Goal: Task Accomplishment & Management: Manage account settings

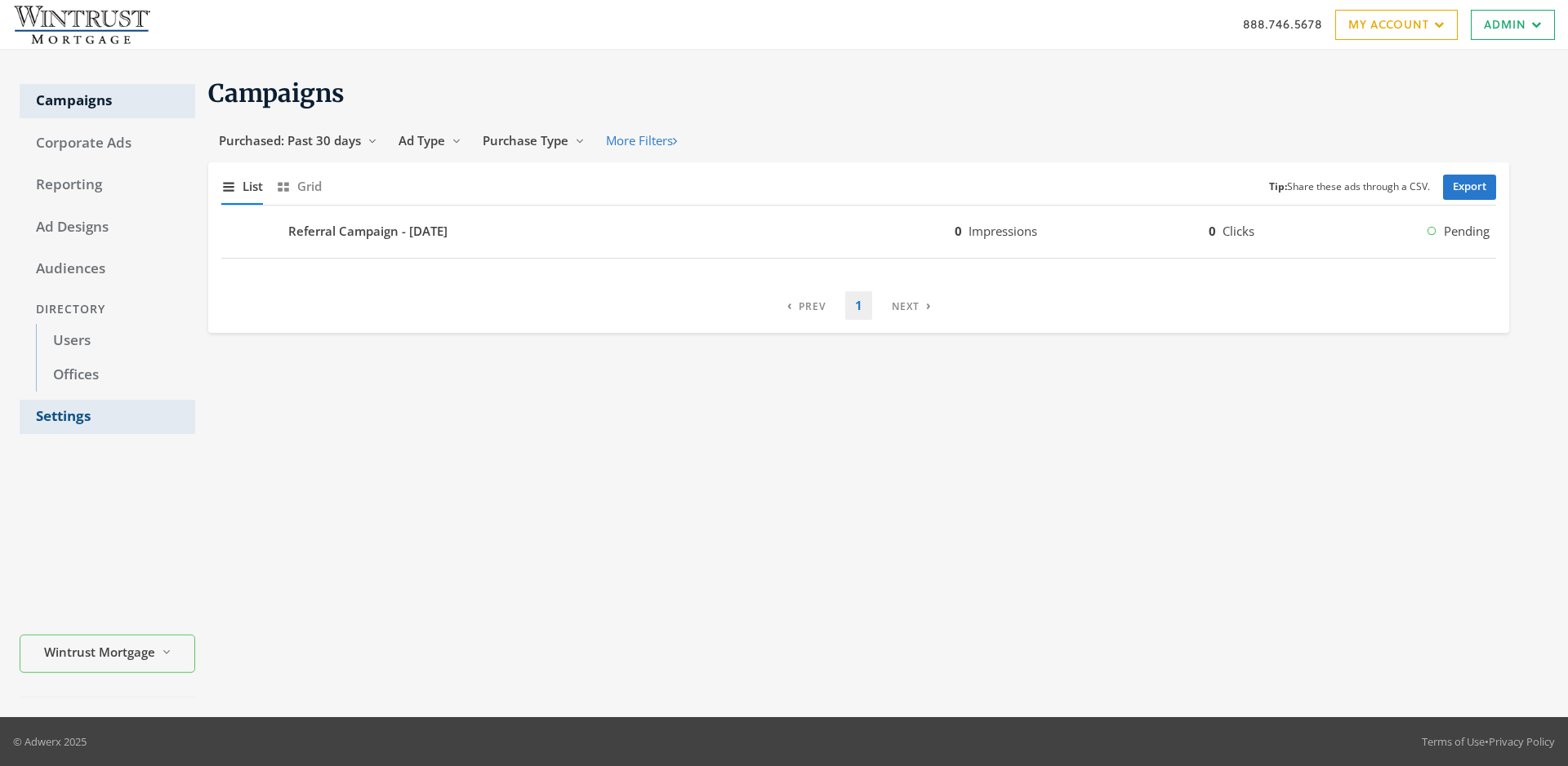
click at [107, 417] on link "Settings" at bounding box center [107, 417] width 175 height 34
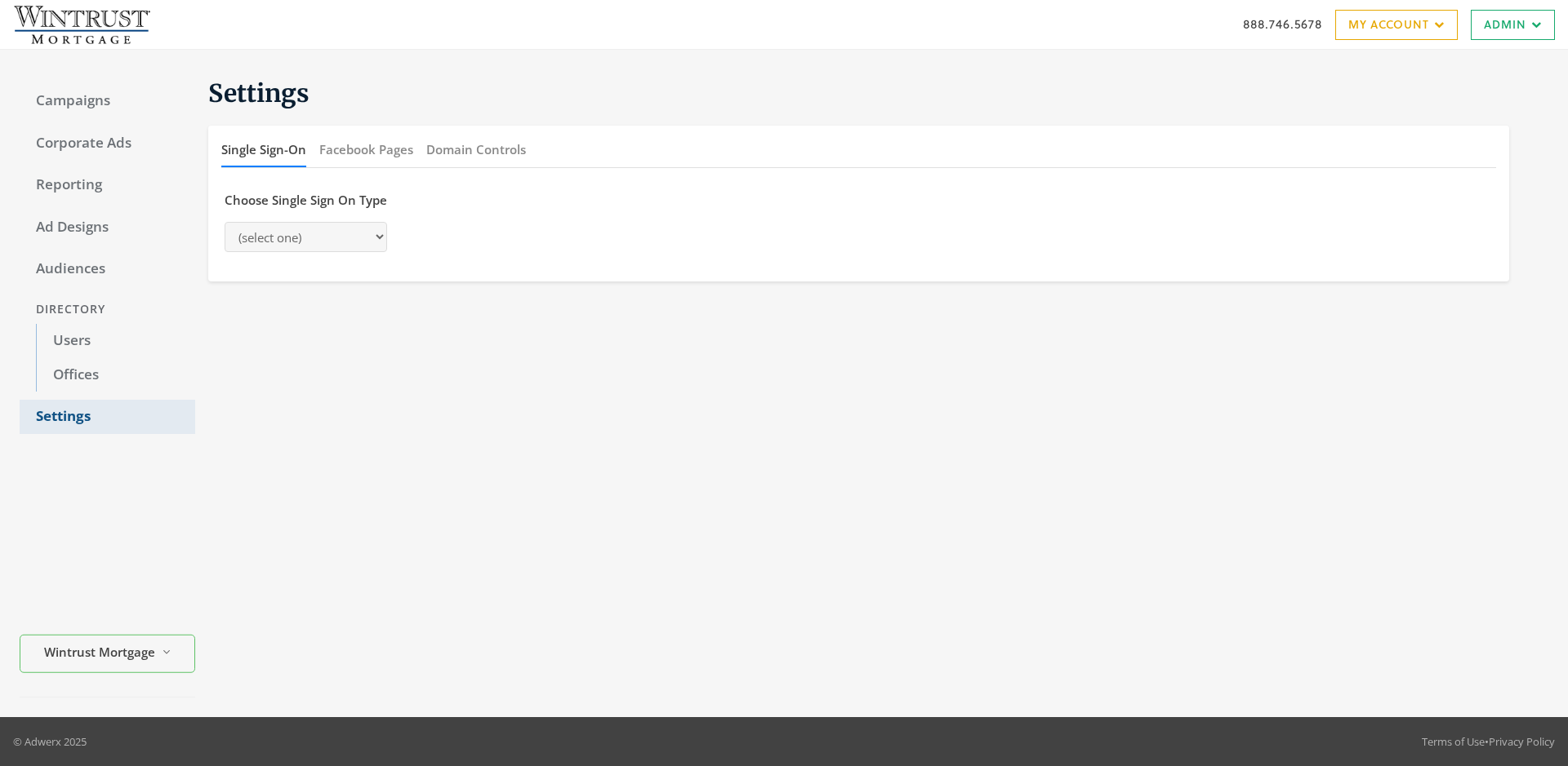
select select "[PERSON_NAME]"
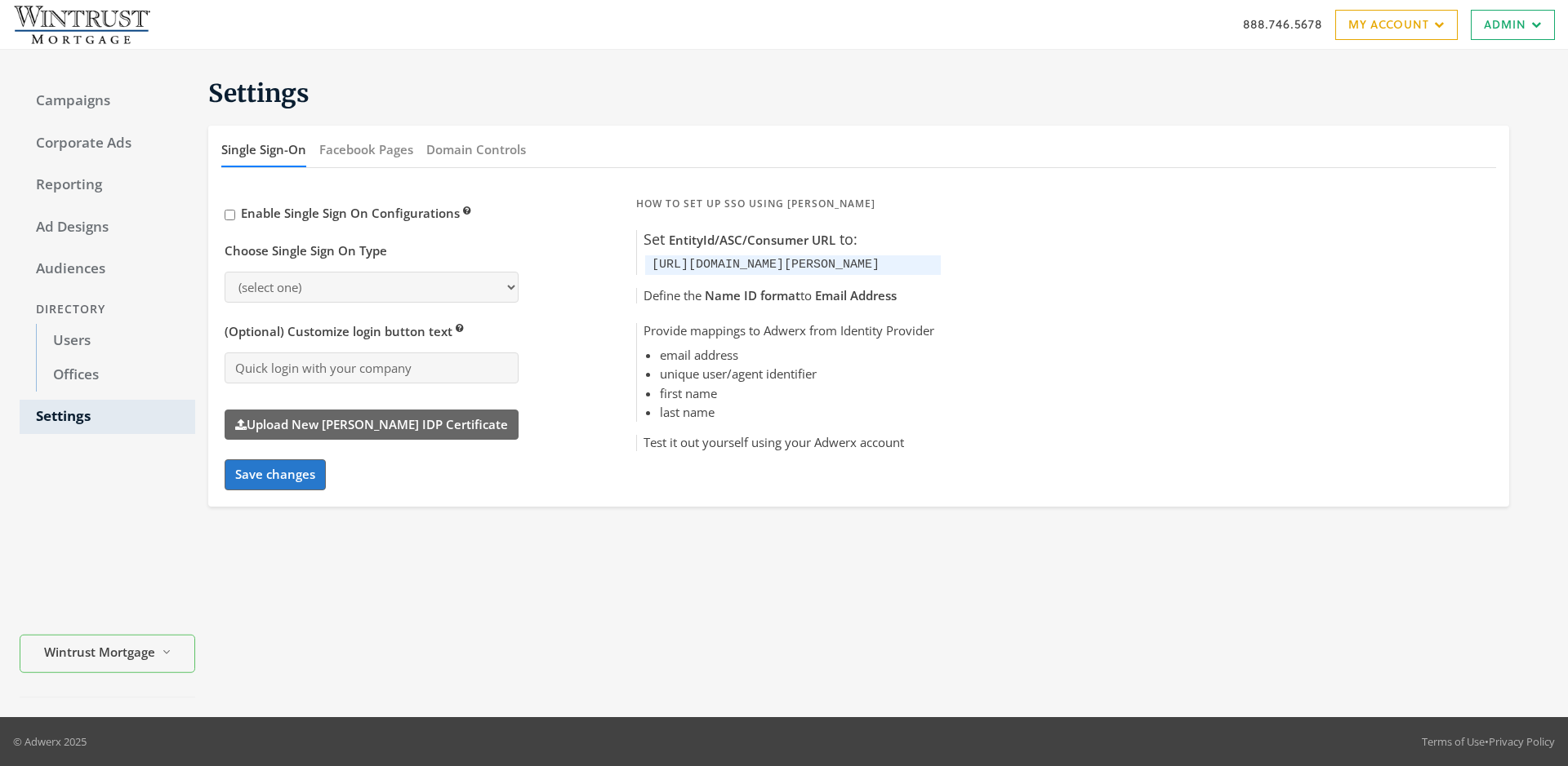
click at [476, 150] on button "Domain Controls" at bounding box center [477, 150] width 100 height 35
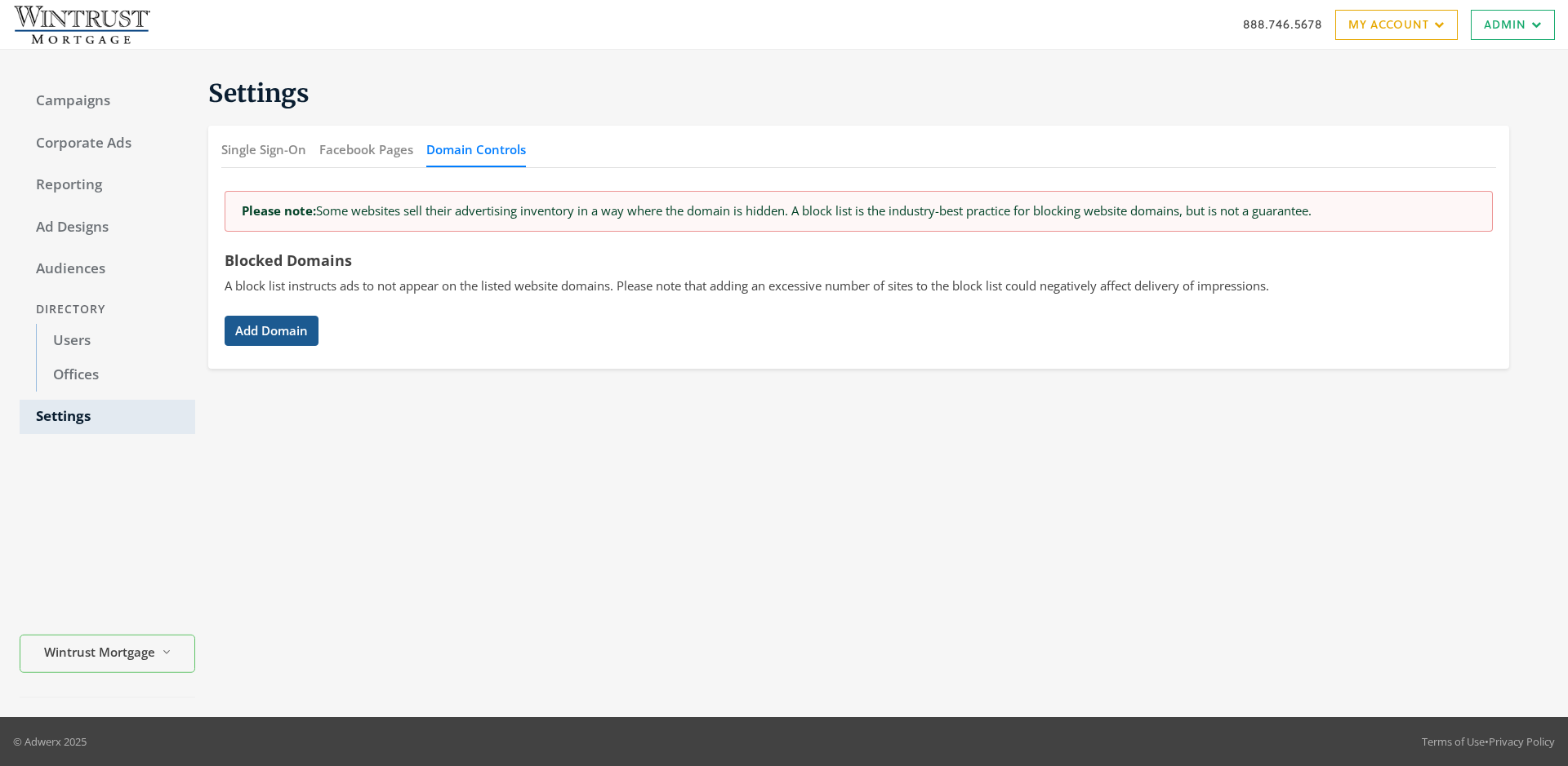
click at [272, 331] on button "Add Domain" at bounding box center [271, 331] width 94 height 30
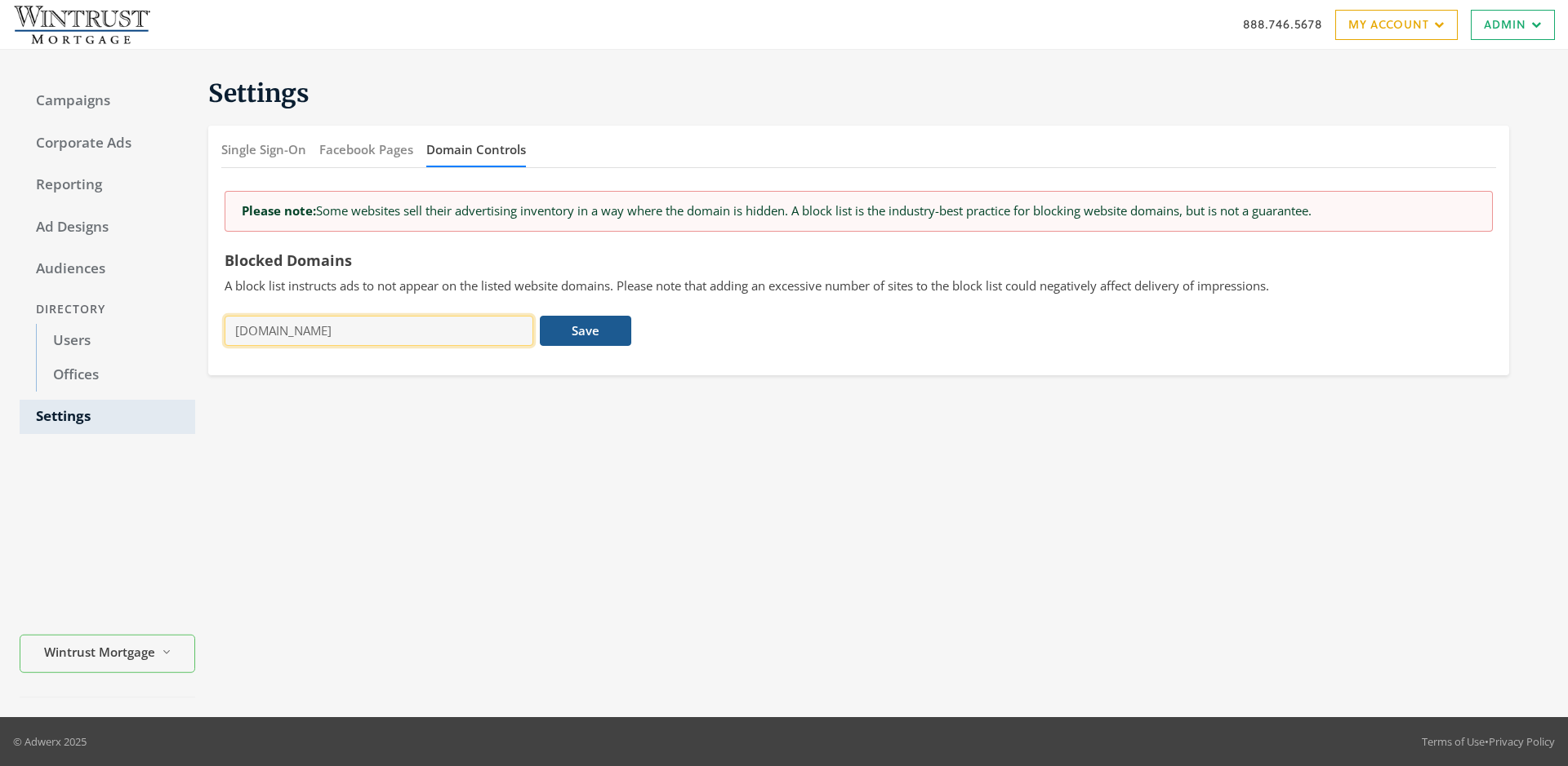
type input "[DOMAIN_NAME]"
click at [585, 331] on button "Save" at bounding box center [584, 331] width 90 height 30
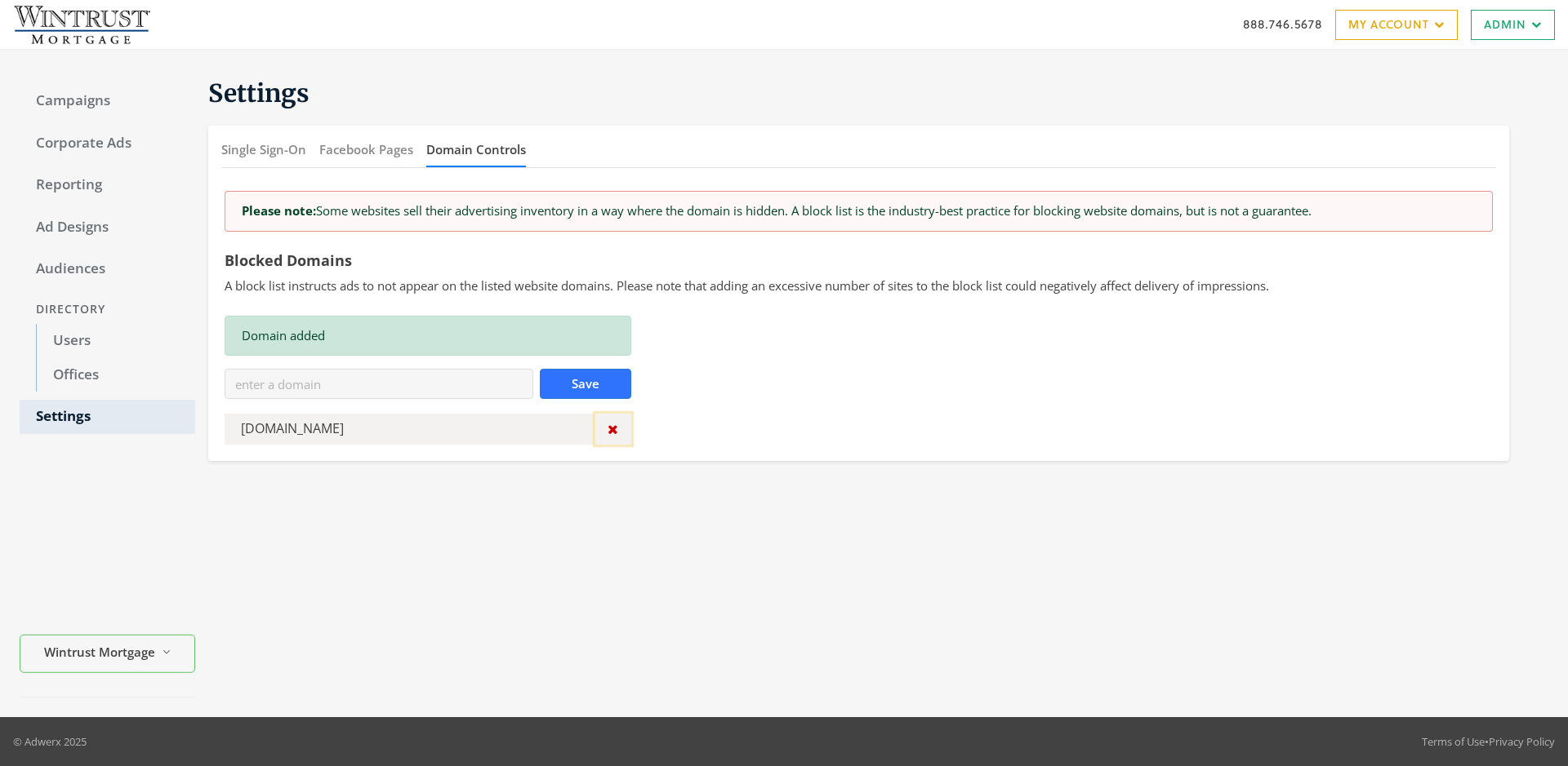
click at [612, 429] on icon "button" at bounding box center [613, 429] width 11 height 13
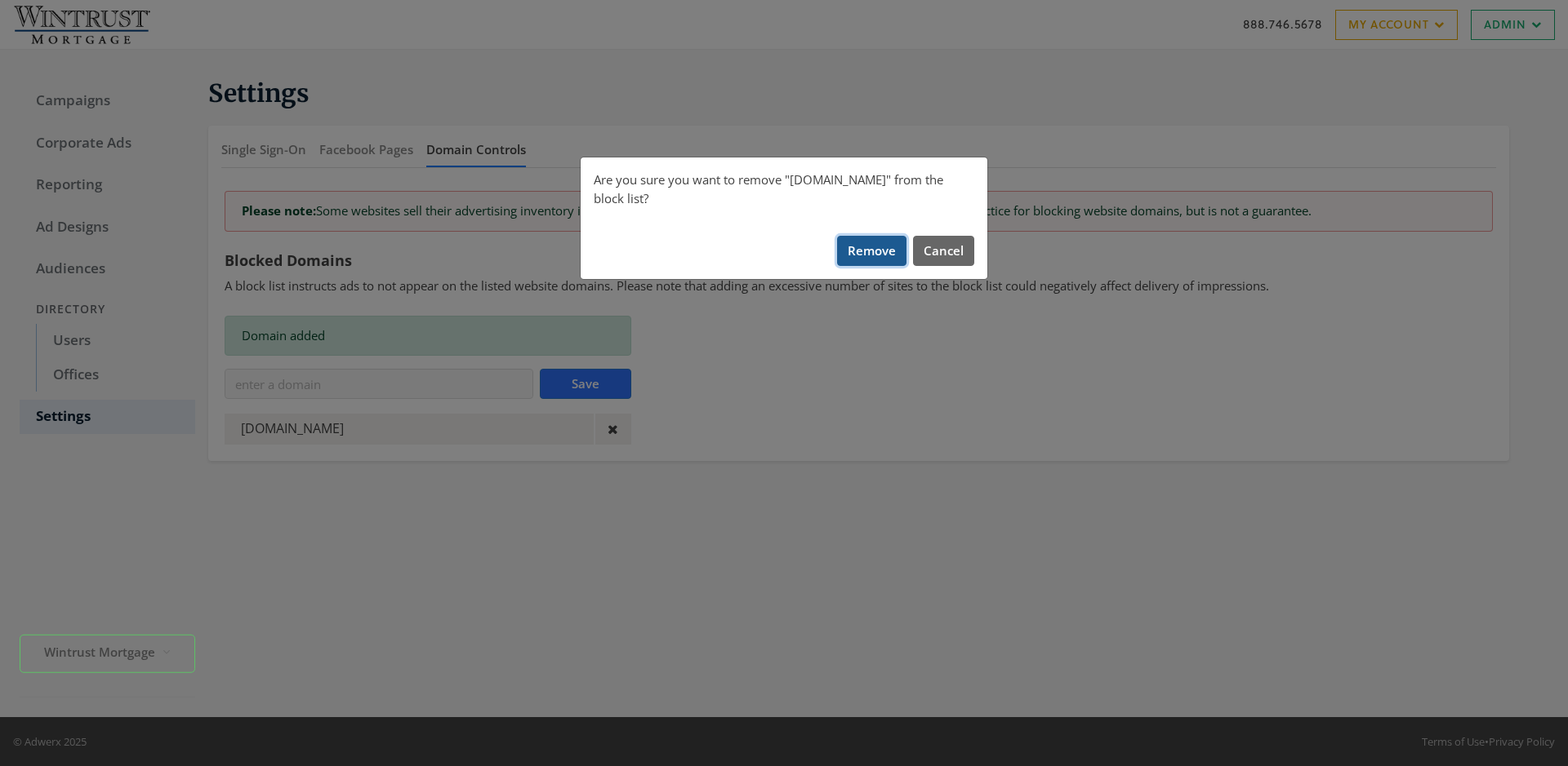
click at [872, 235] on button "Remove" at bounding box center [872, 250] width 69 height 30
